Goal: Register for event/course

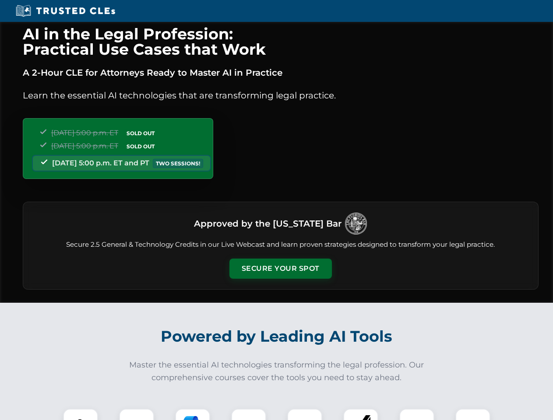
click at [280, 269] on button "Secure Your Spot" at bounding box center [280, 269] width 102 height 20
click at [81, 414] on img at bounding box center [80, 426] width 25 height 25
click at [137, 414] on div at bounding box center [136, 426] width 35 height 35
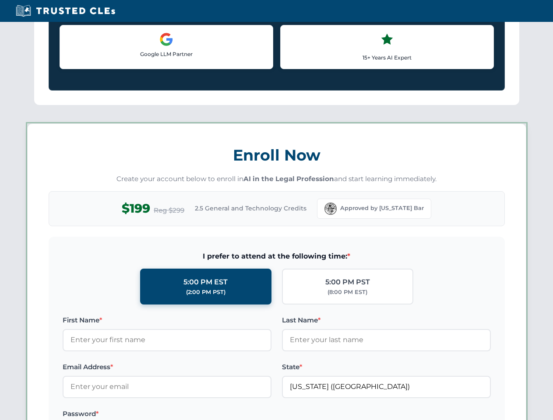
click at [249, 414] on label "Password *" at bounding box center [167, 414] width 209 height 11
